Goal: Transaction & Acquisition: Purchase product/service

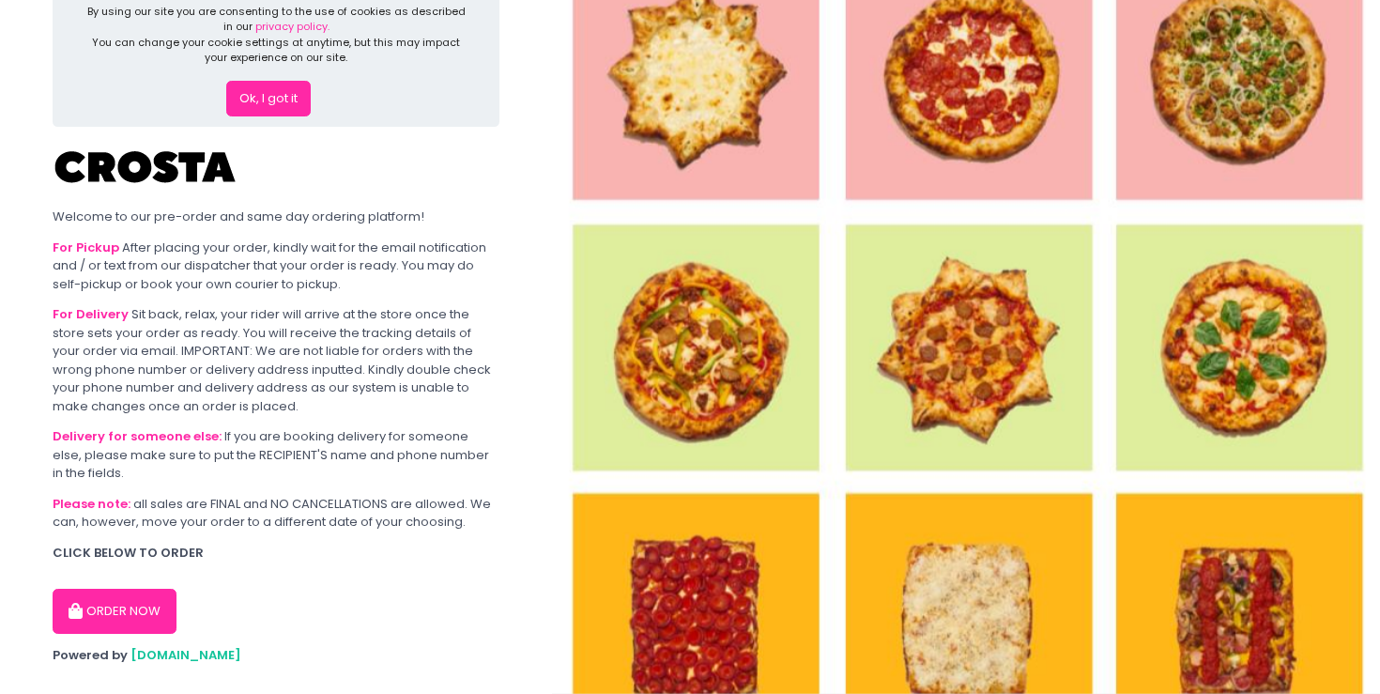
scroll to position [37, 0]
click at [133, 592] on button "ORDER NOW" at bounding box center [115, 609] width 124 height 45
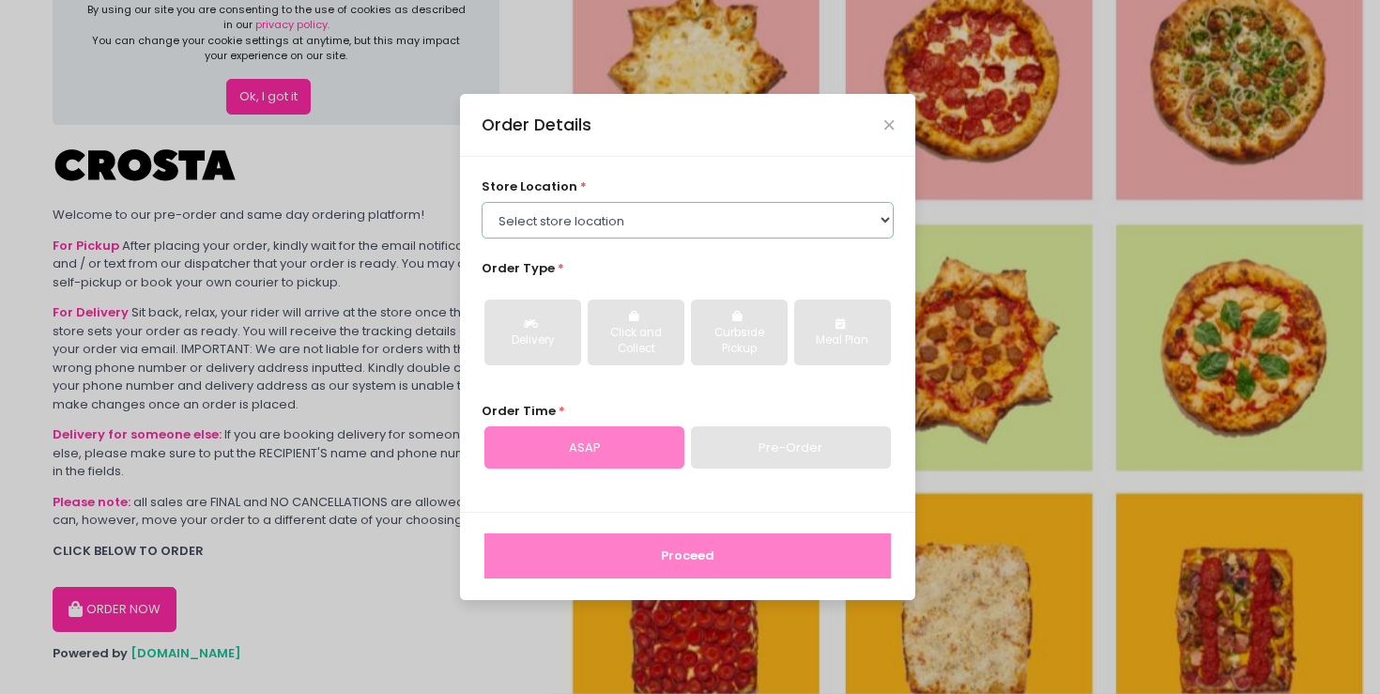
click at [542, 222] on select "Select store location Crosta Pizza - [PERSON_NAME] Crosta Pizza - [GEOGRAPHIC_D…" at bounding box center [688, 220] width 413 height 36
select select "65090bae48156caed44a5eb4"
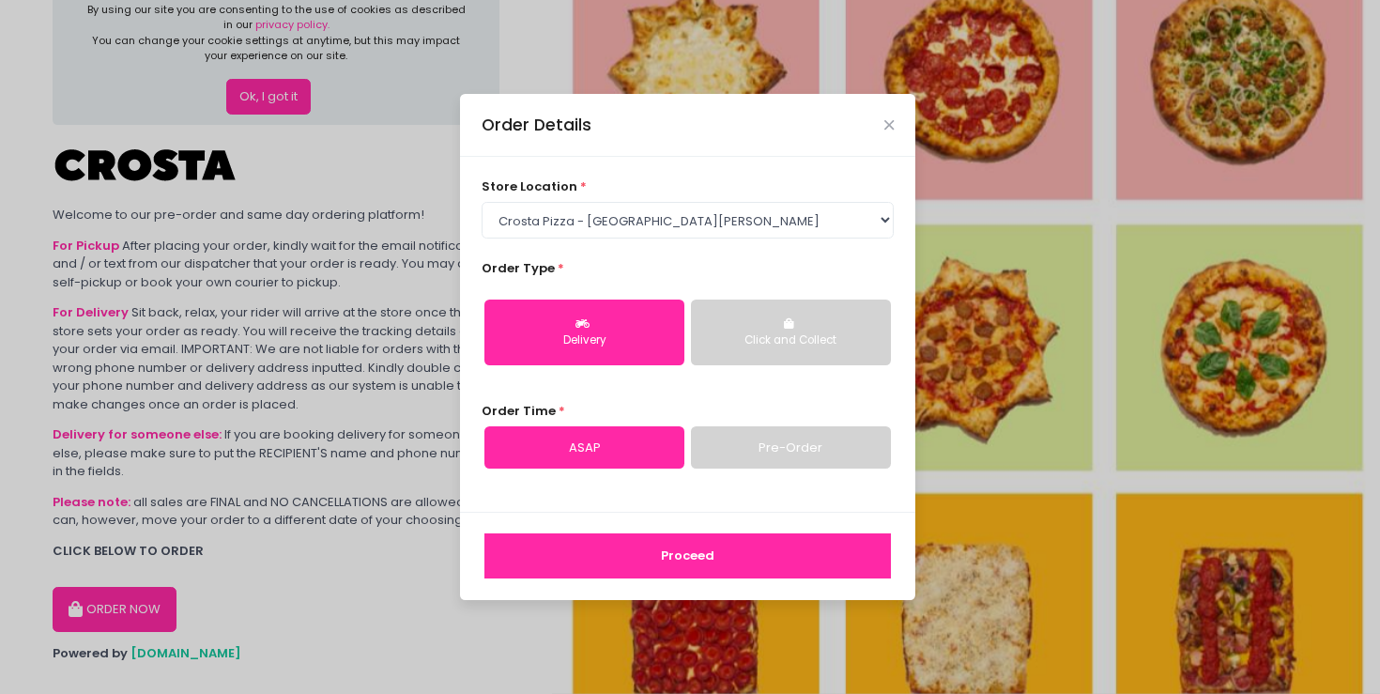
click at [638, 551] on button "Proceed" at bounding box center [687, 555] width 406 height 45
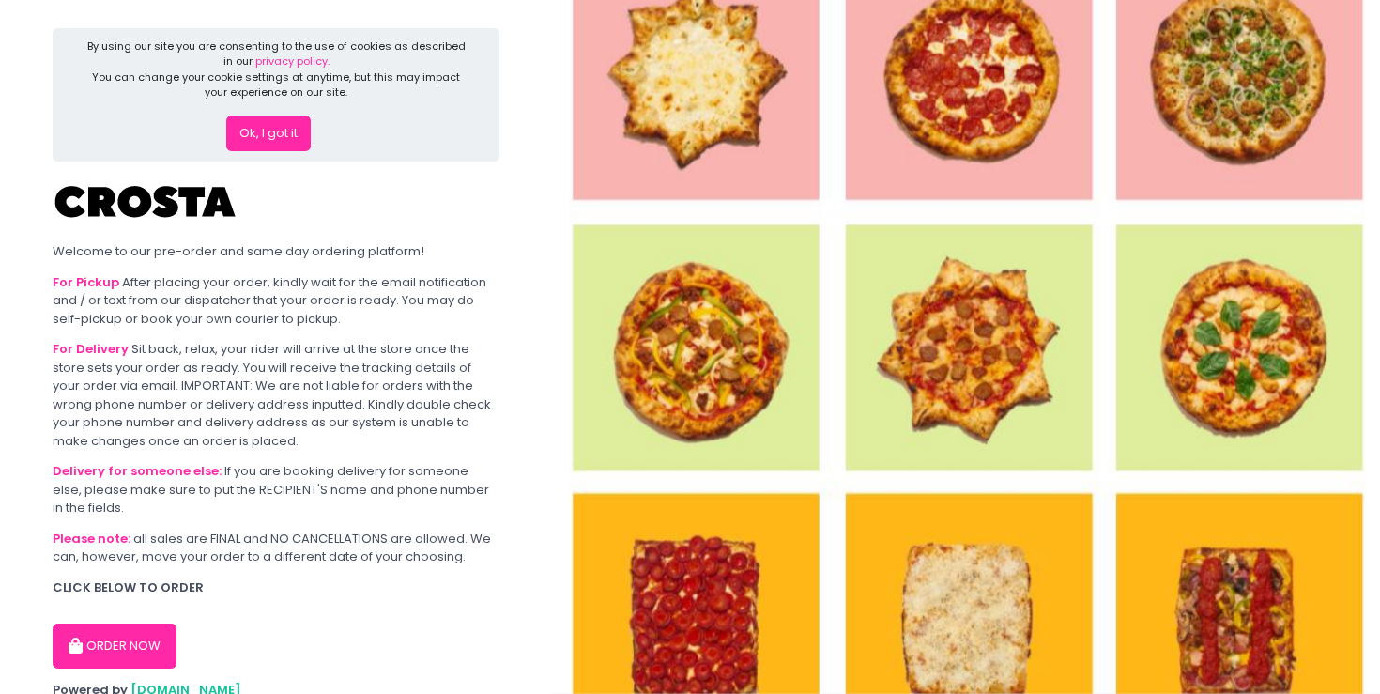
click at [132, 629] on button "ORDER NOW" at bounding box center [115, 645] width 124 height 45
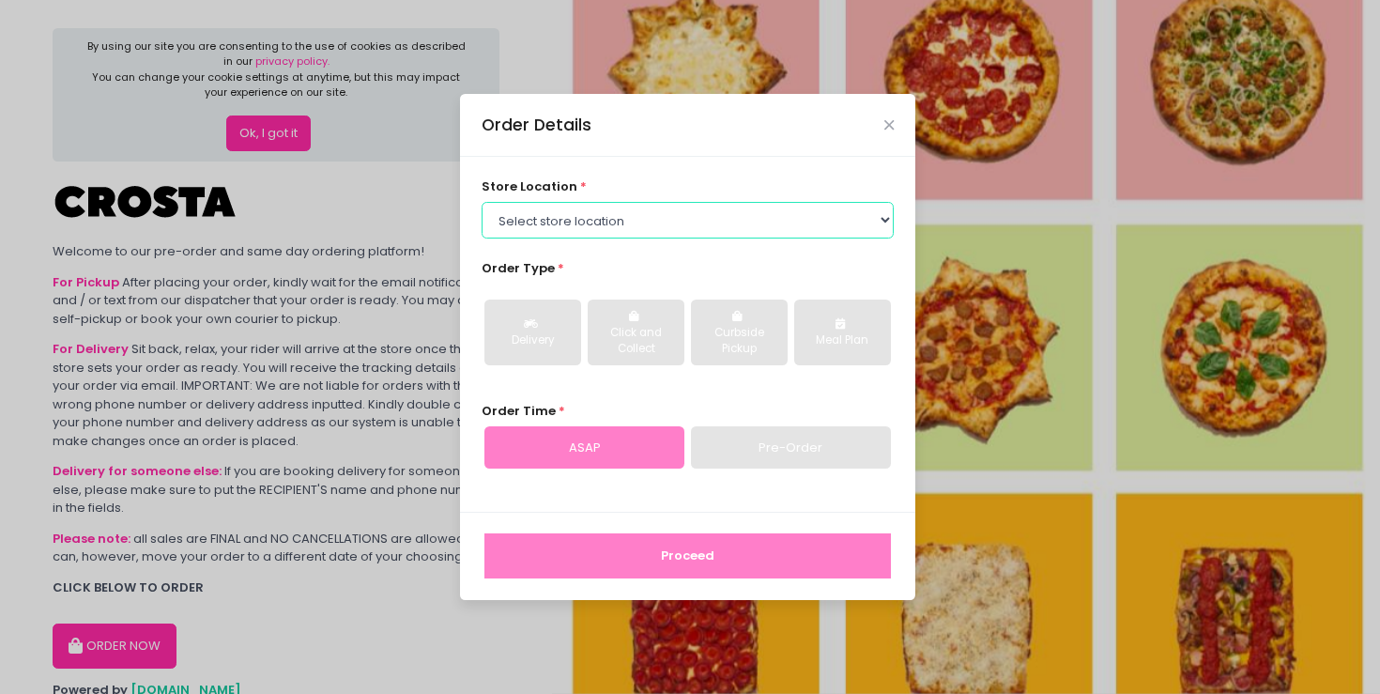
click at [800, 219] on select "Select store location Crosta Pizza - [PERSON_NAME] Crosta Pizza - [GEOGRAPHIC_D…" at bounding box center [688, 220] width 413 height 36
select select "5fabb2e53664a8677beaeb89"
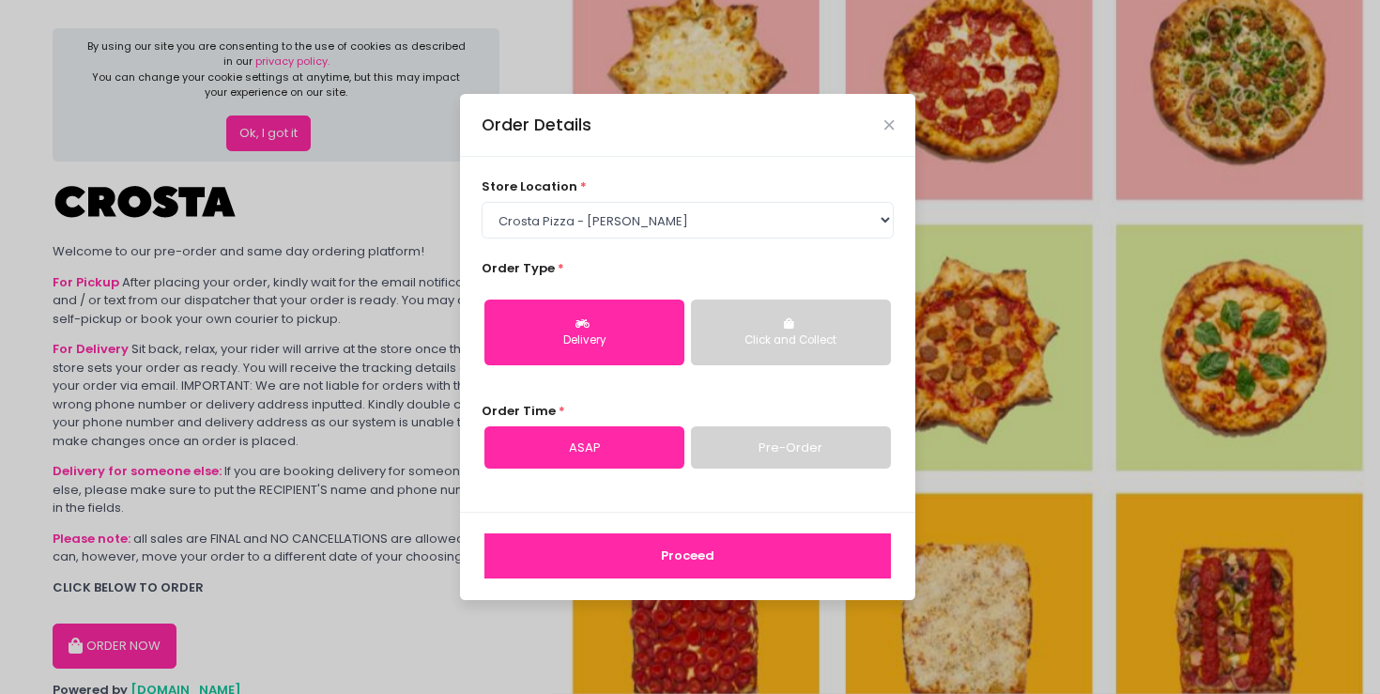
click at [595, 544] on button "Proceed" at bounding box center [687, 555] width 406 height 45
